Goal: Book appointment/travel/reservation

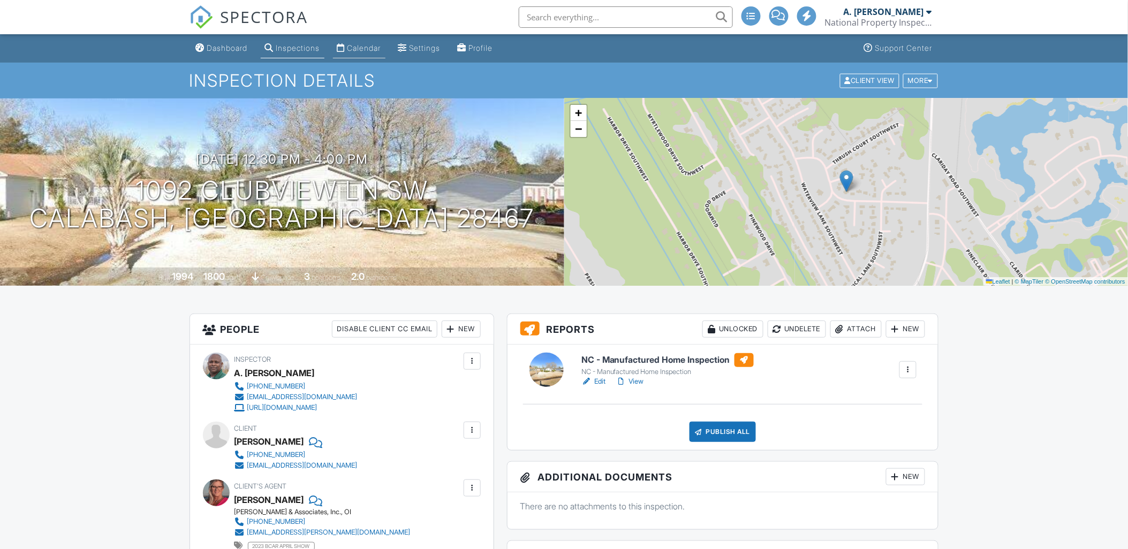
click at [365, 49] on div "Calendar" at bounding box center [364, 47] width 34 height 9
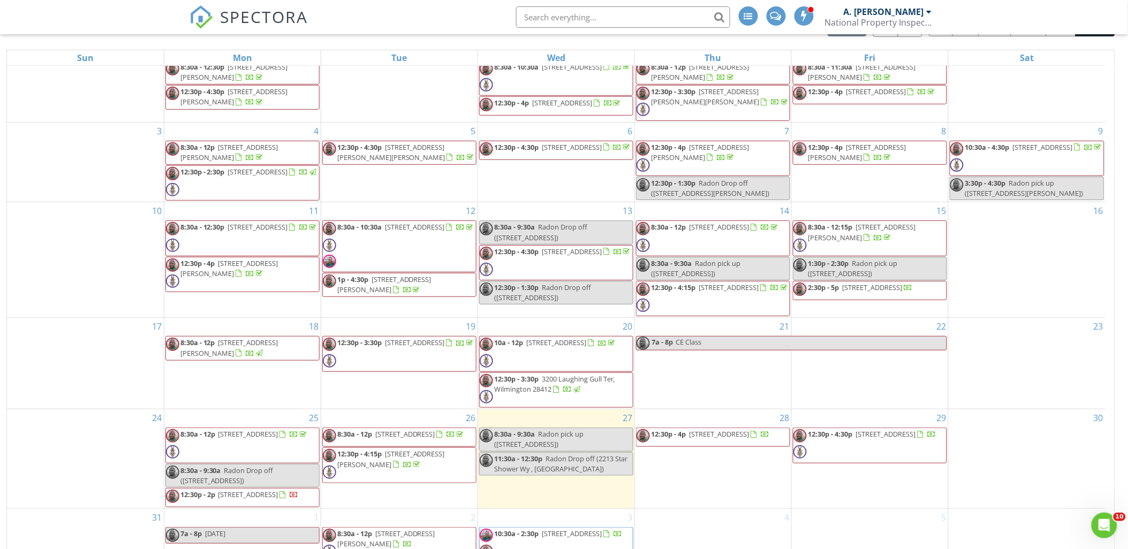
scroll to position [142, 0]
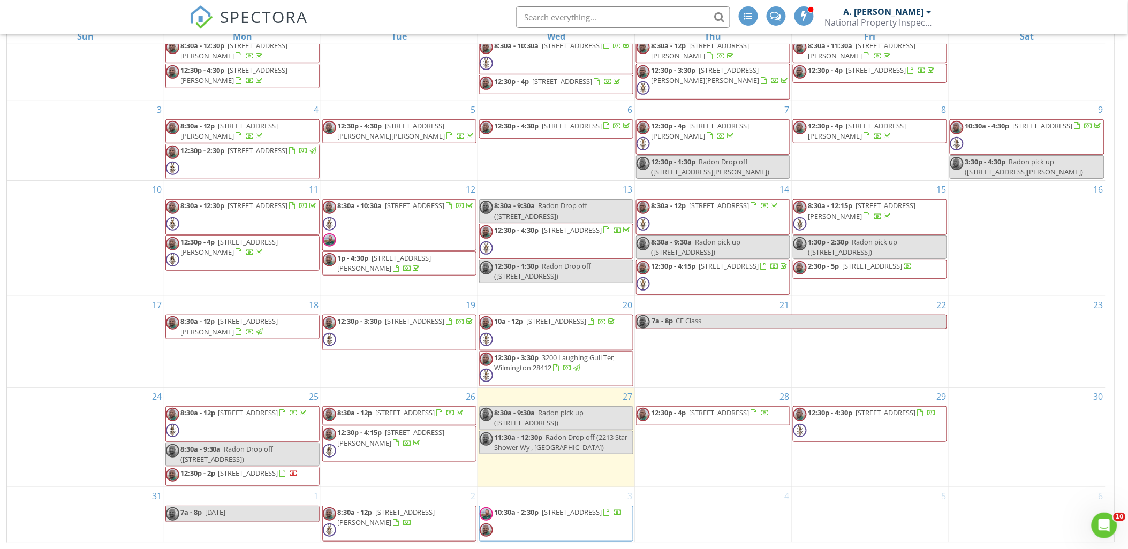
click at [590, 514] on span "6 Maritime Way , Bald Head Island 28461" at bounding box center [572, 513] width 60 height 10
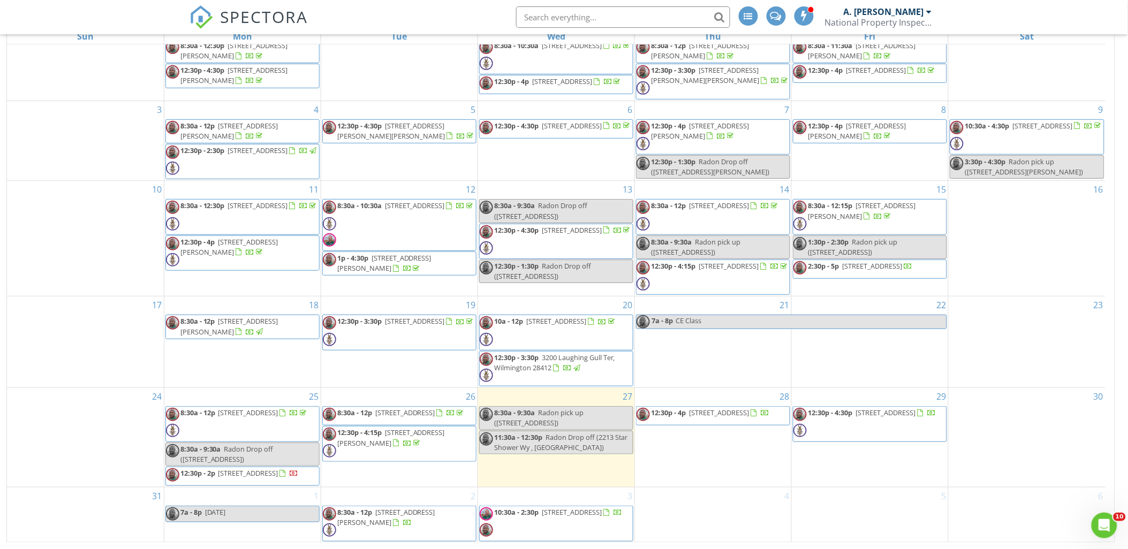
click at [550, 514] on span "6 Maritime Way , Bald Head Island 28461" at bounding box center [572, 513] width 60 height 10
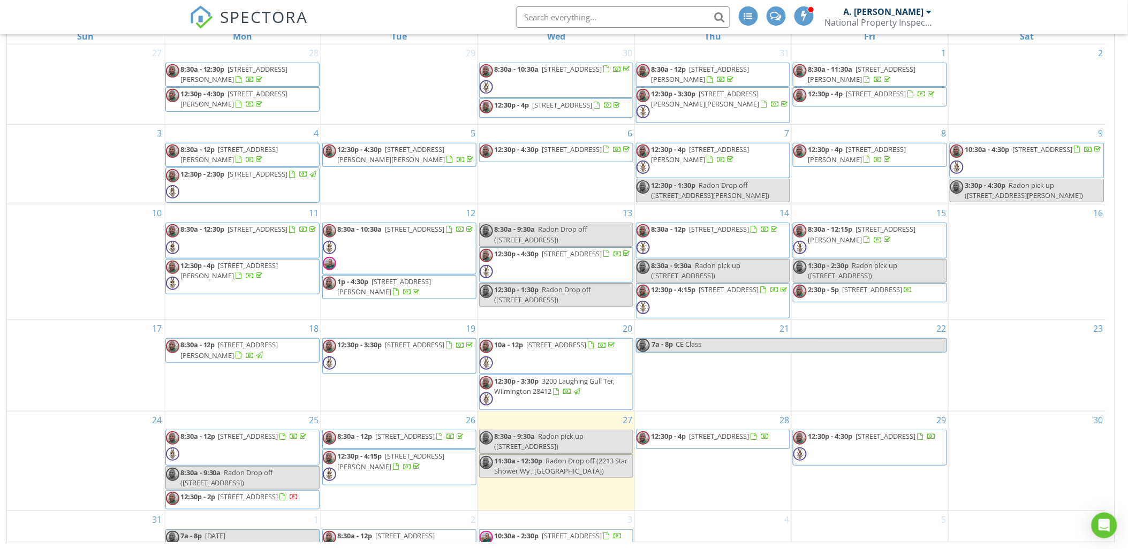
click at [1028, 279] on div "16" at bounding box center [1027, 262] width 157 height 115
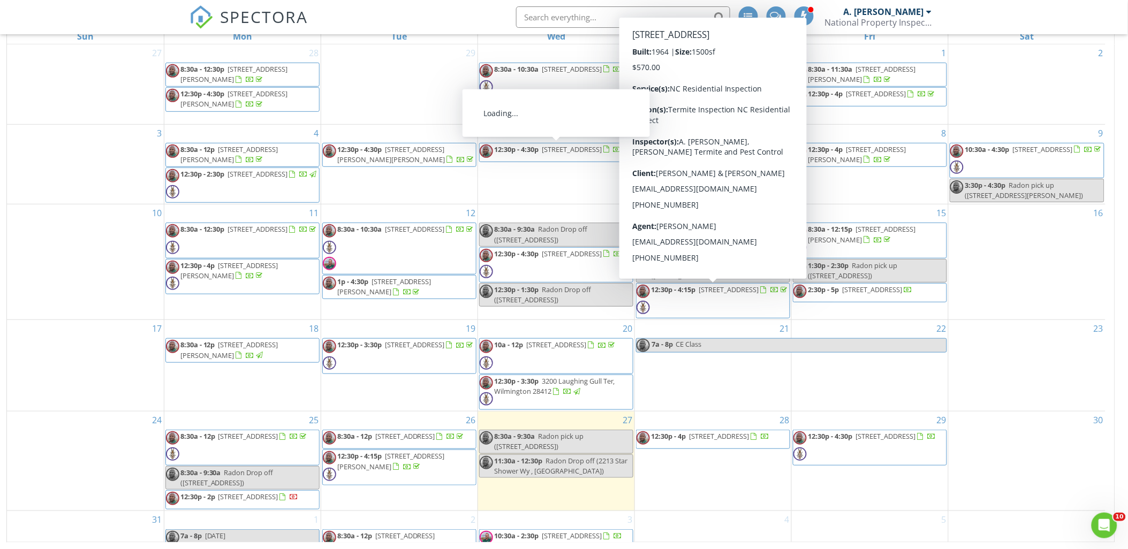
click at [408, 184] on div "5 12:30p - 4:30p [STREET_ADDRESS][PERSON_NAME][PERSON_NAME]" at bounding box center [399, 165] width 156 height 80
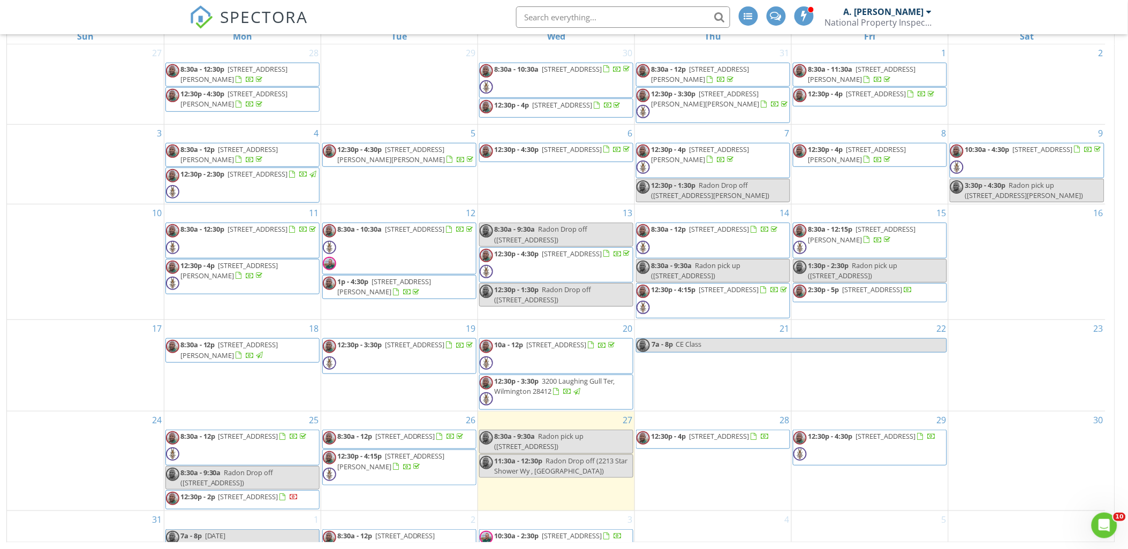
click at [402, 70] on div at bounding box center [399, 70] width 156 height 17
click at [1021, 277] on div "16" at bounding box center [1027, 262] width 157 height 115
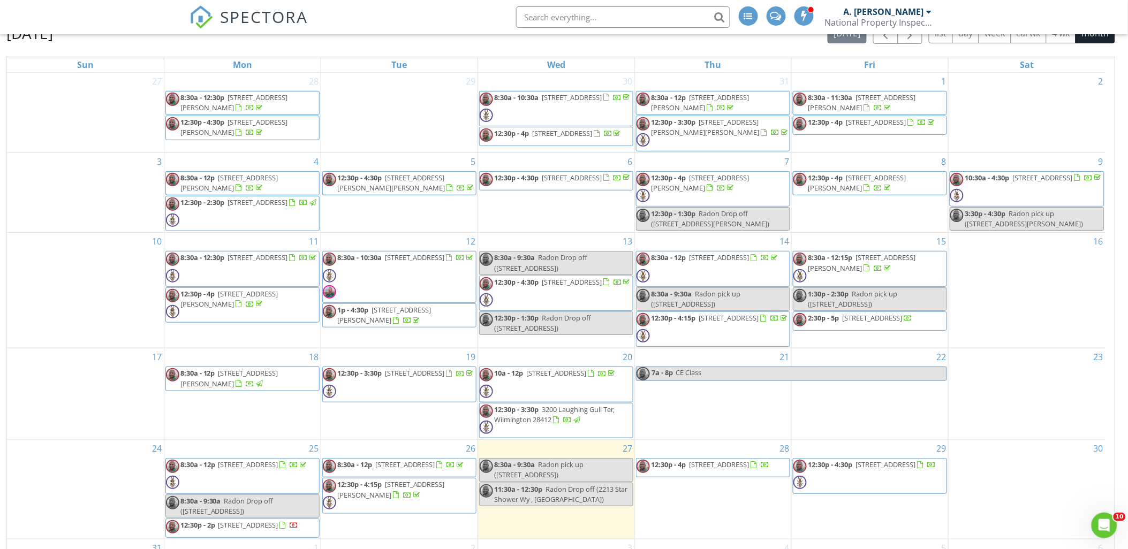
scroll to position [142, 0]
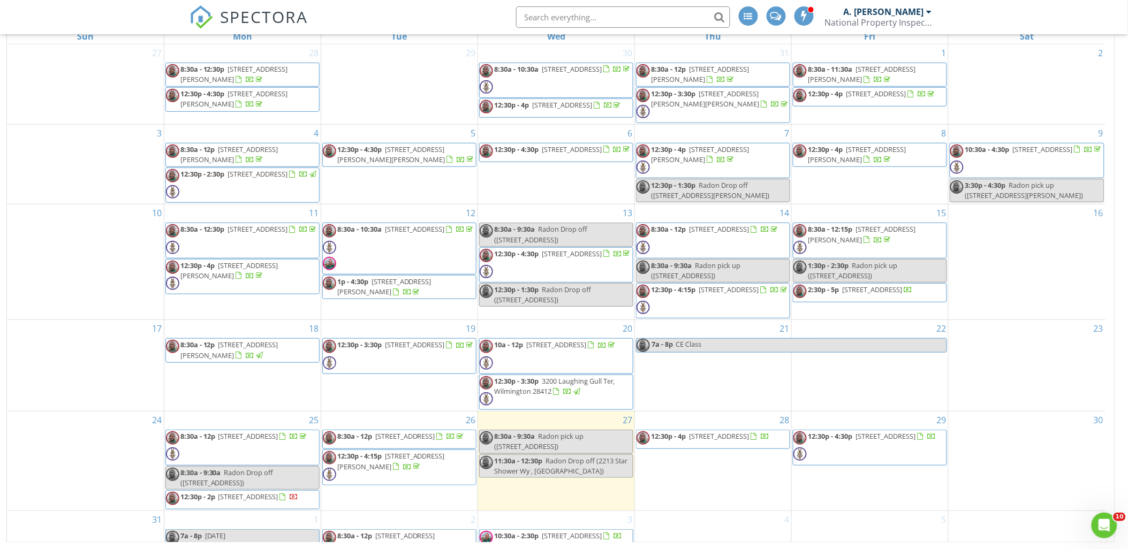
click at [96, 154] on div at bounding box center [85, 150] width 157 height 17
click at [418, 77] on div at bounding box center [399, 70] width 156 height 17
click at [103, 85] on div "27" at bounding box center [85, 84] width 157 height 80
click at [1042, 254] on div "16" at bounding box center [1027, 262] width 157 height 115
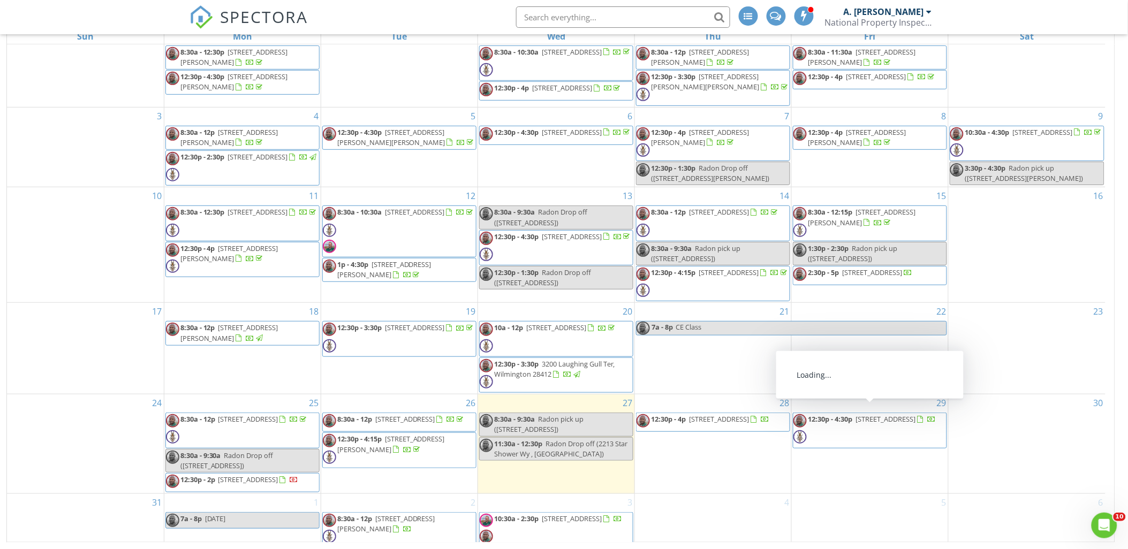
scroll to position [27, 0]
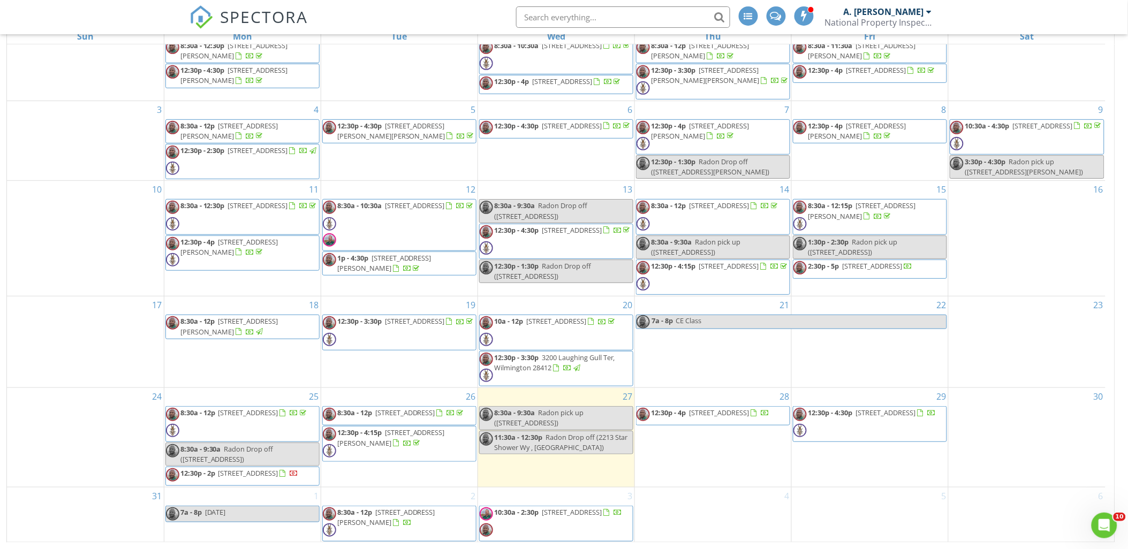
click at [737, 457] on div "28 12:30p - 4p [STREET_ADDRESS]" at bounding box center [713, 437] width 156 height 99
click at [1009, 245] on div "16" at bounding box center [1027, 238] width 157 height 115
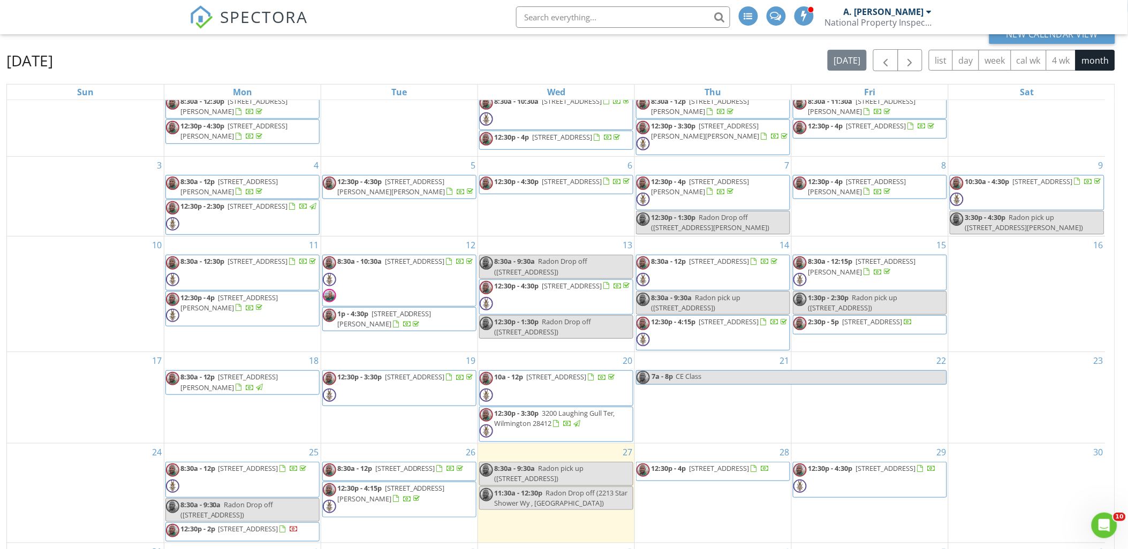
scroll to position [0, 0]
